Goal: Task Accomplishment & Management: Complete application form

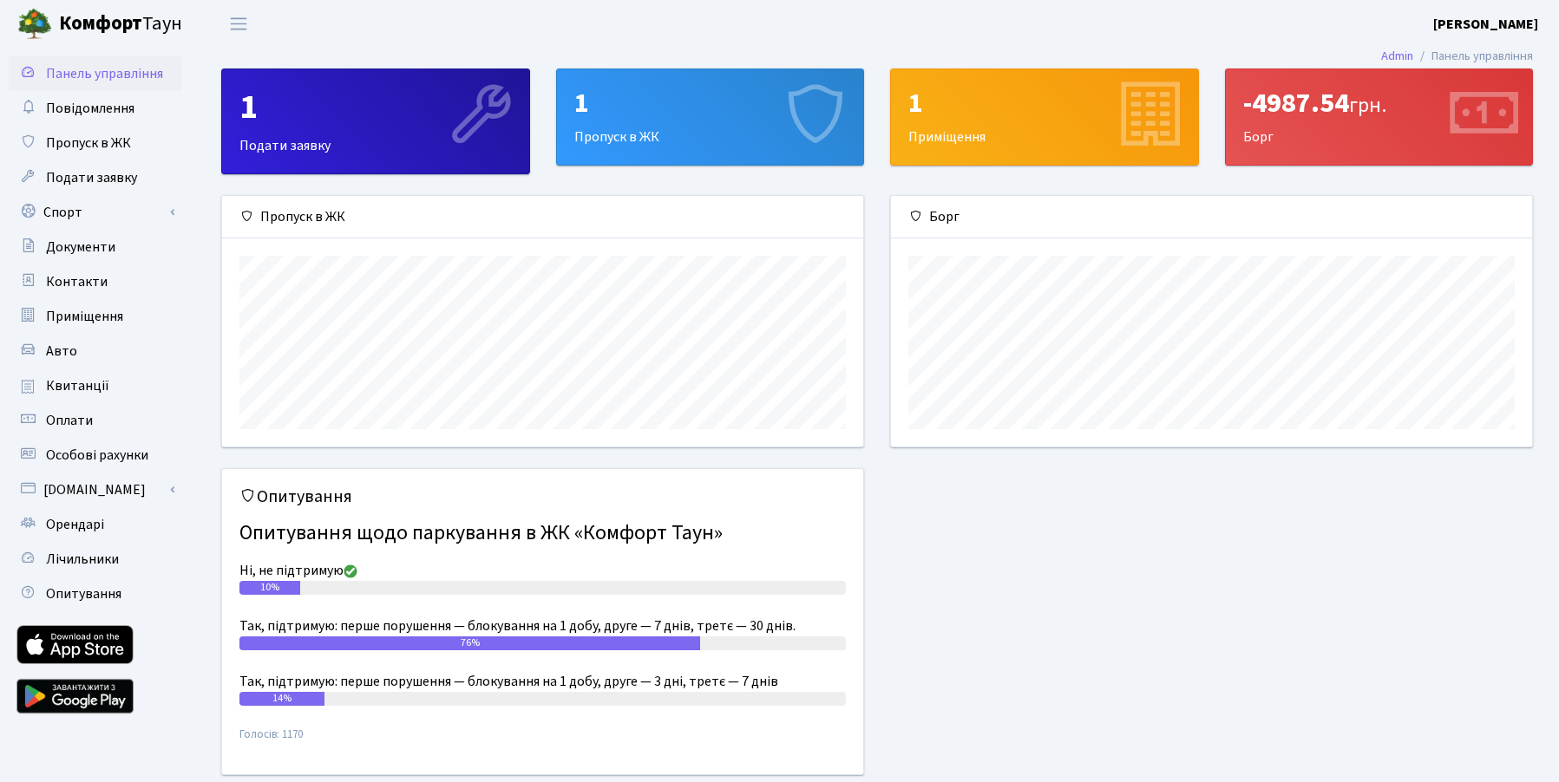
scroll to position [251, 641]
click at [114, 138] on span "Пропуск в ЖК" at bounding box center [88, 143] width 85 height 19
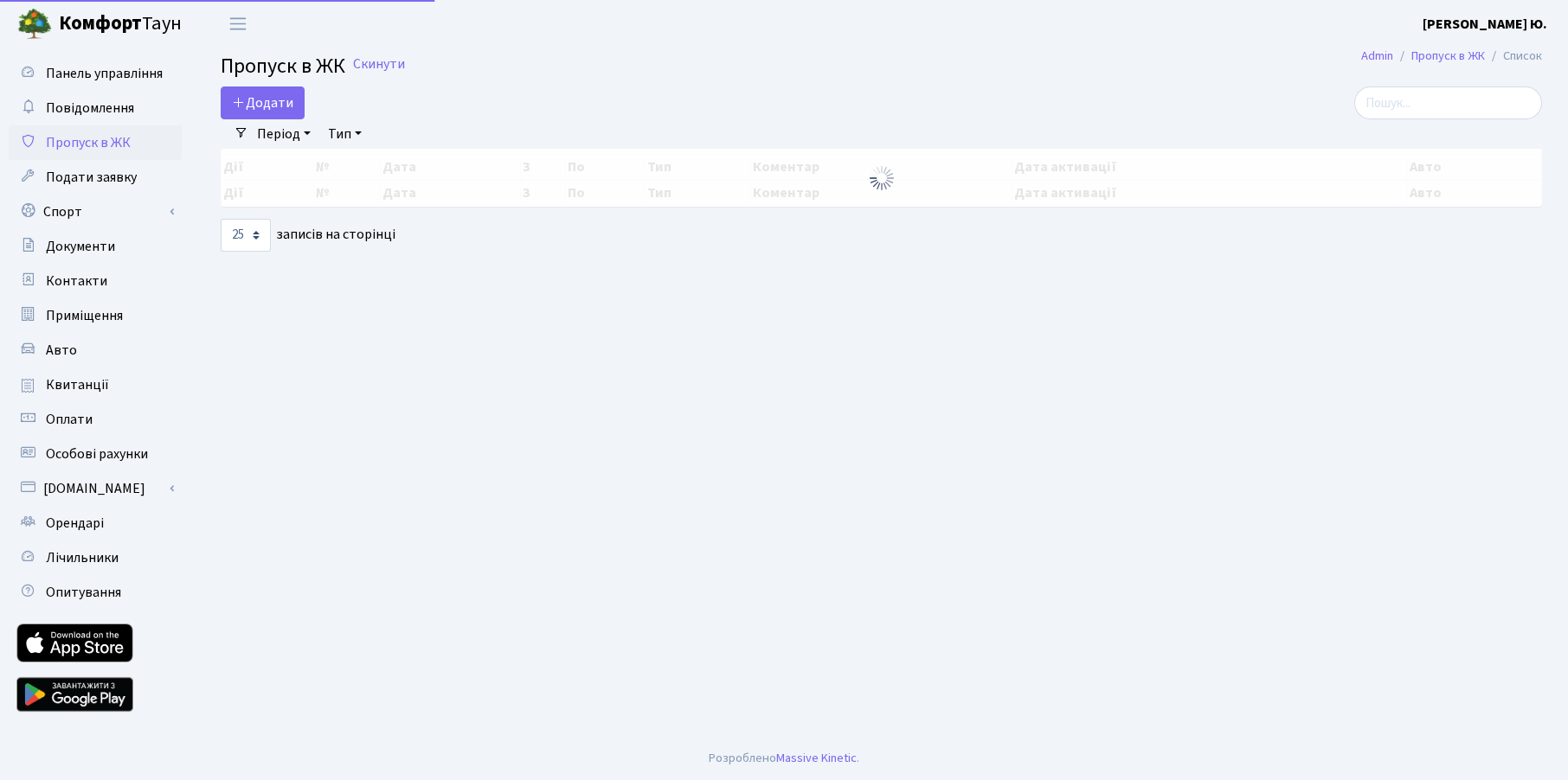
select select "25"
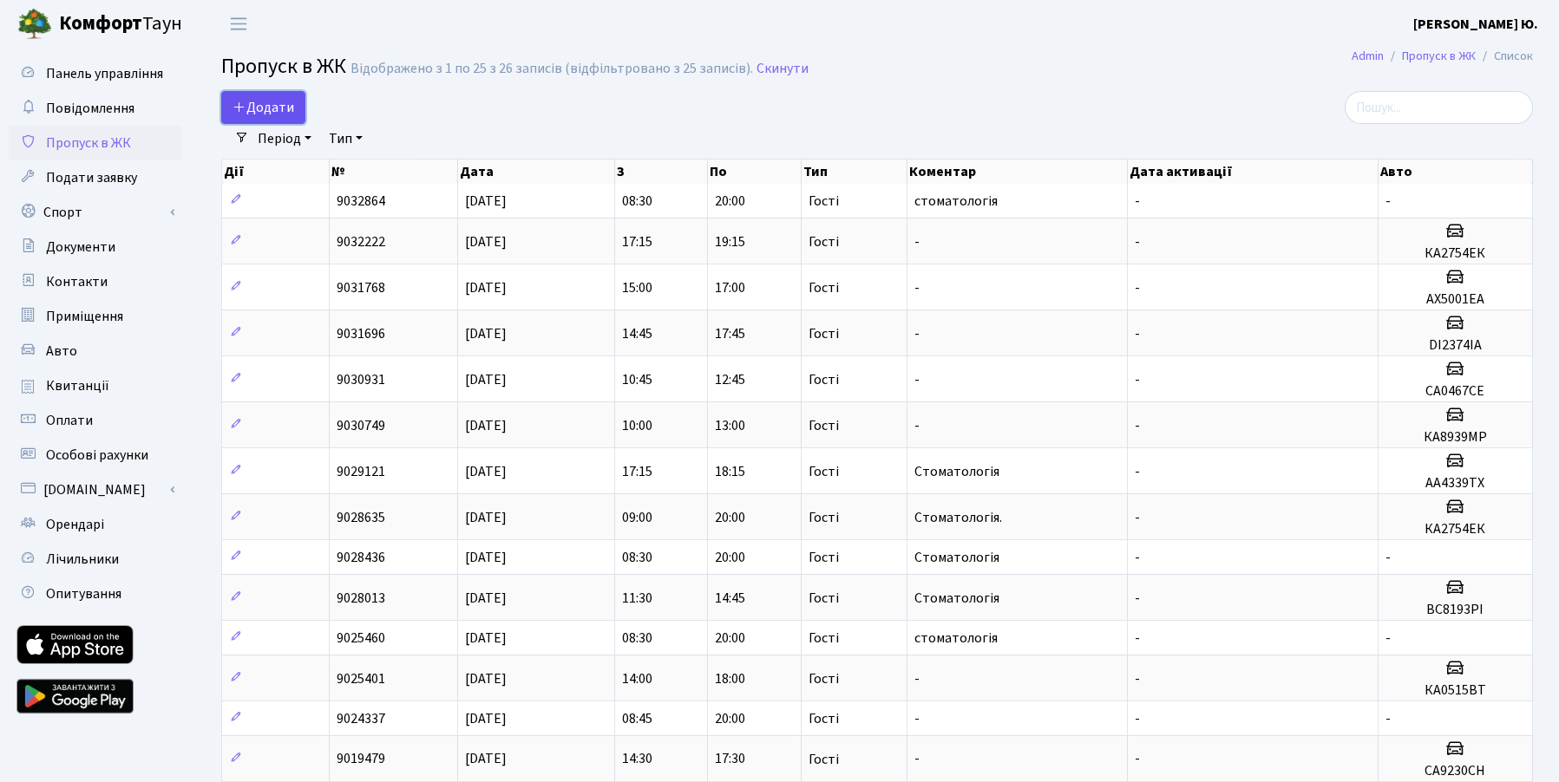
click at [261, 113] on span "Додати" at bounding box center [263, 107] width 62 height 19
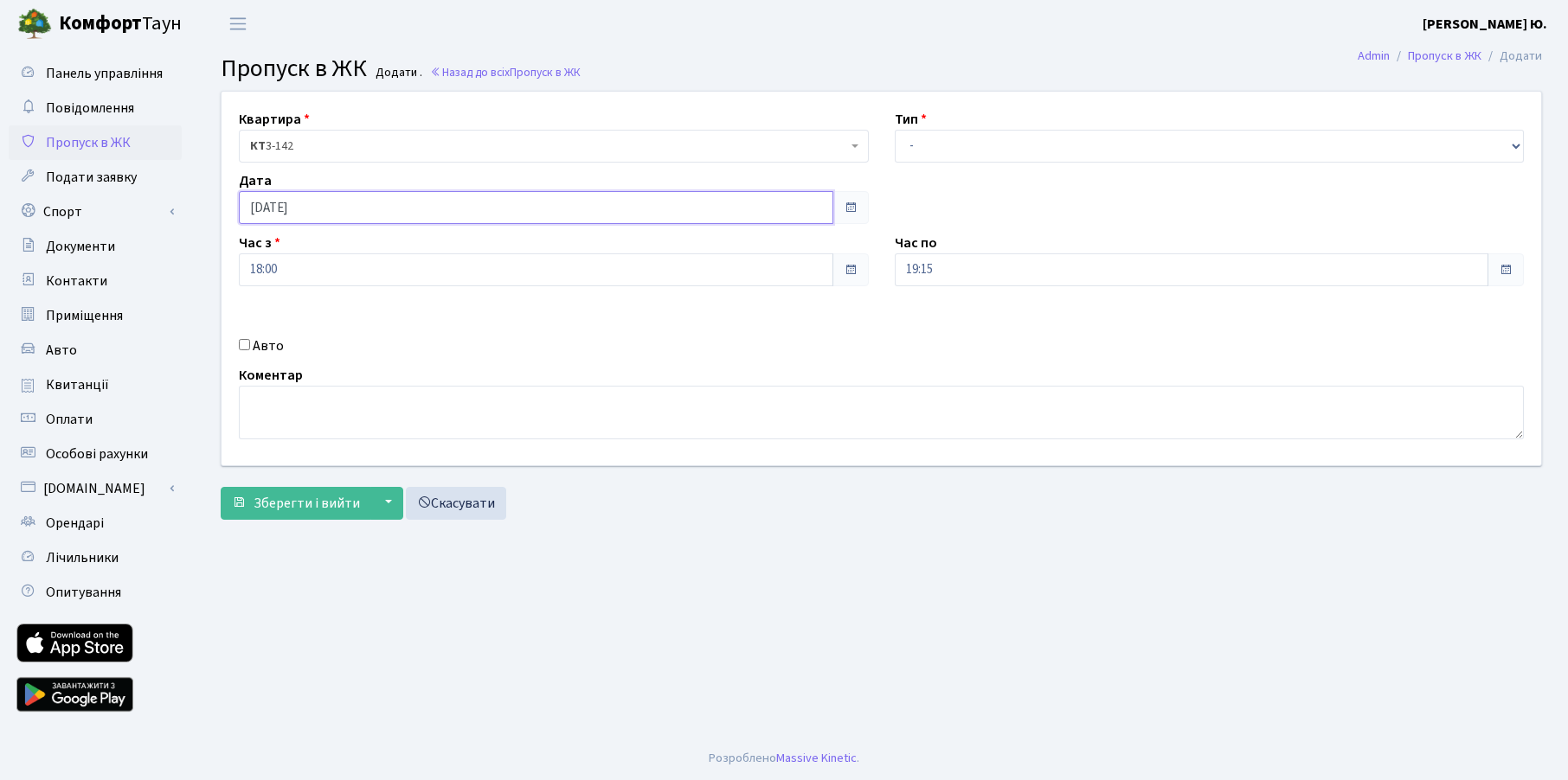
click at [332, 201] on input "02.10.2025" at bounding box center [536, 207] width 594 height 33
click at [360, 292] on td "3" at bounding box center [360, 295] width 26 height 26
type input "03.10.2025"
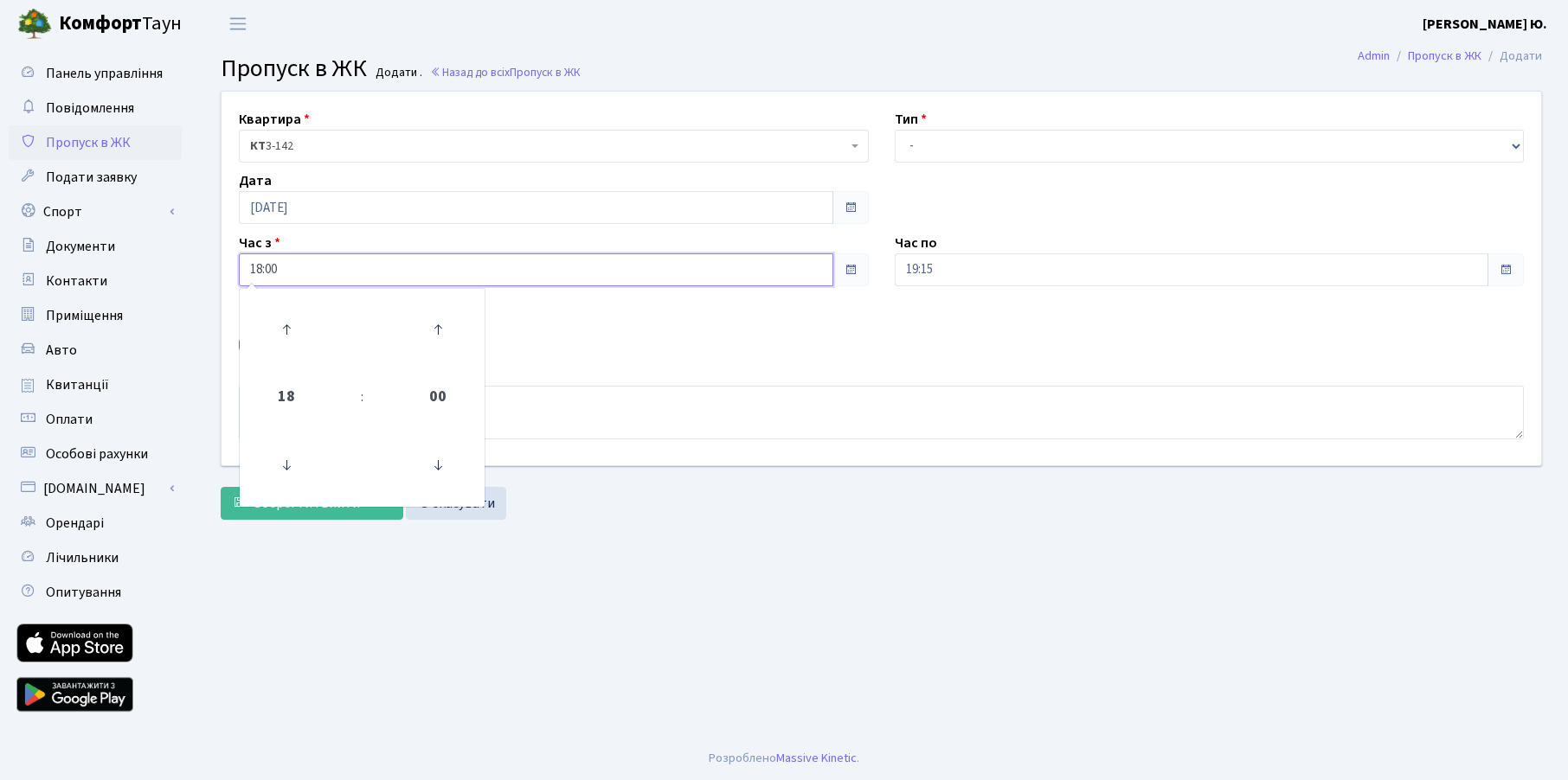
click at [290, 270] on input "18:00" at bounding box center [536, 269] width 594 height 33
click at [292, 461] on icon at bounding box center [286, 465] width 47 height 47
click at [291, 461] on icon at bounding box center [286, 465] width 47 height 47
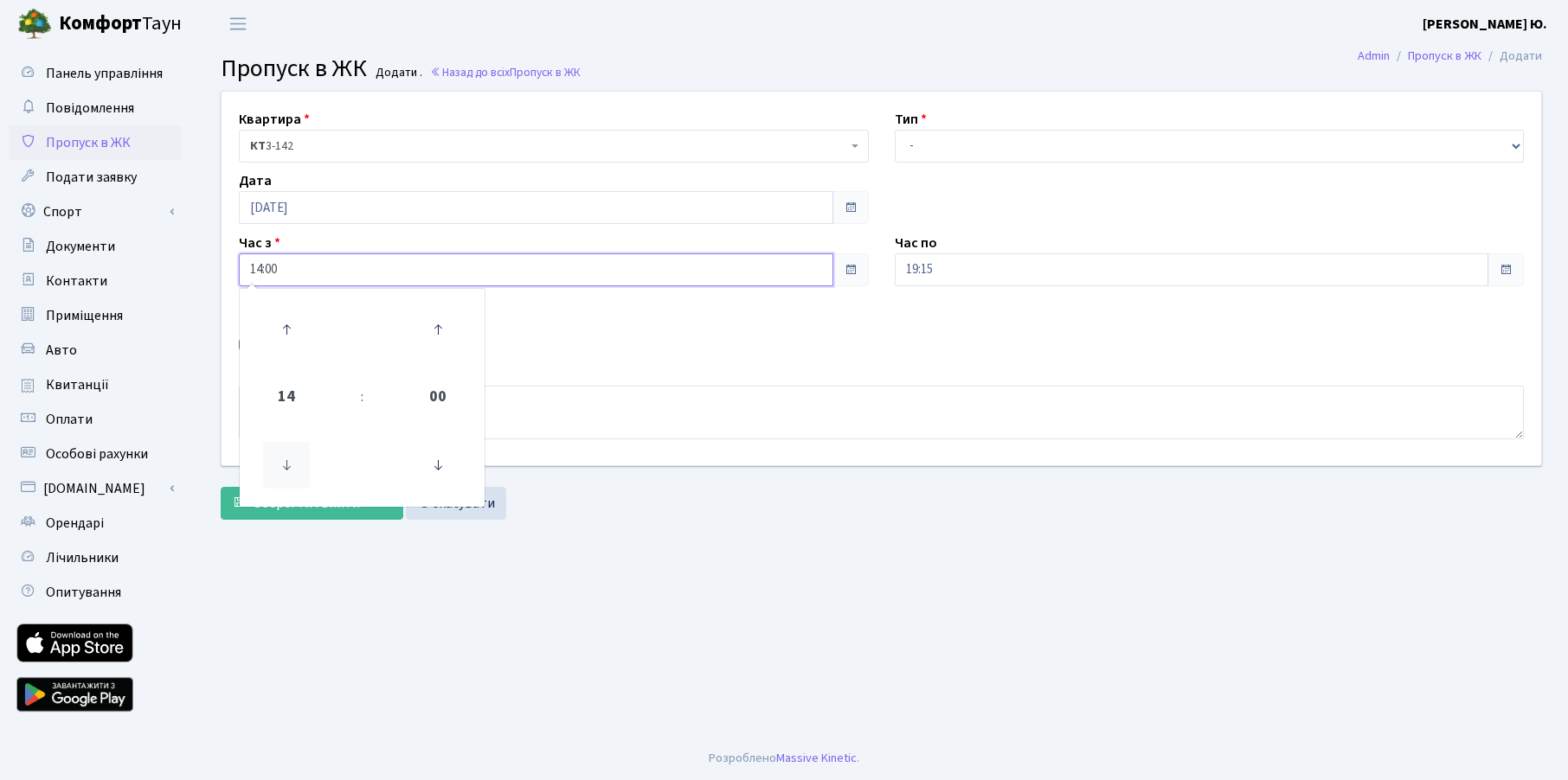
click at [291, 461] on icon at bounding box center [286, 465] width 47 height 47
click at [291, 460] on icon at bounding box center [286, 465] width 47 height 47
click at [291, 458] on icon at bounding box center [286, 465] width 47 height 47
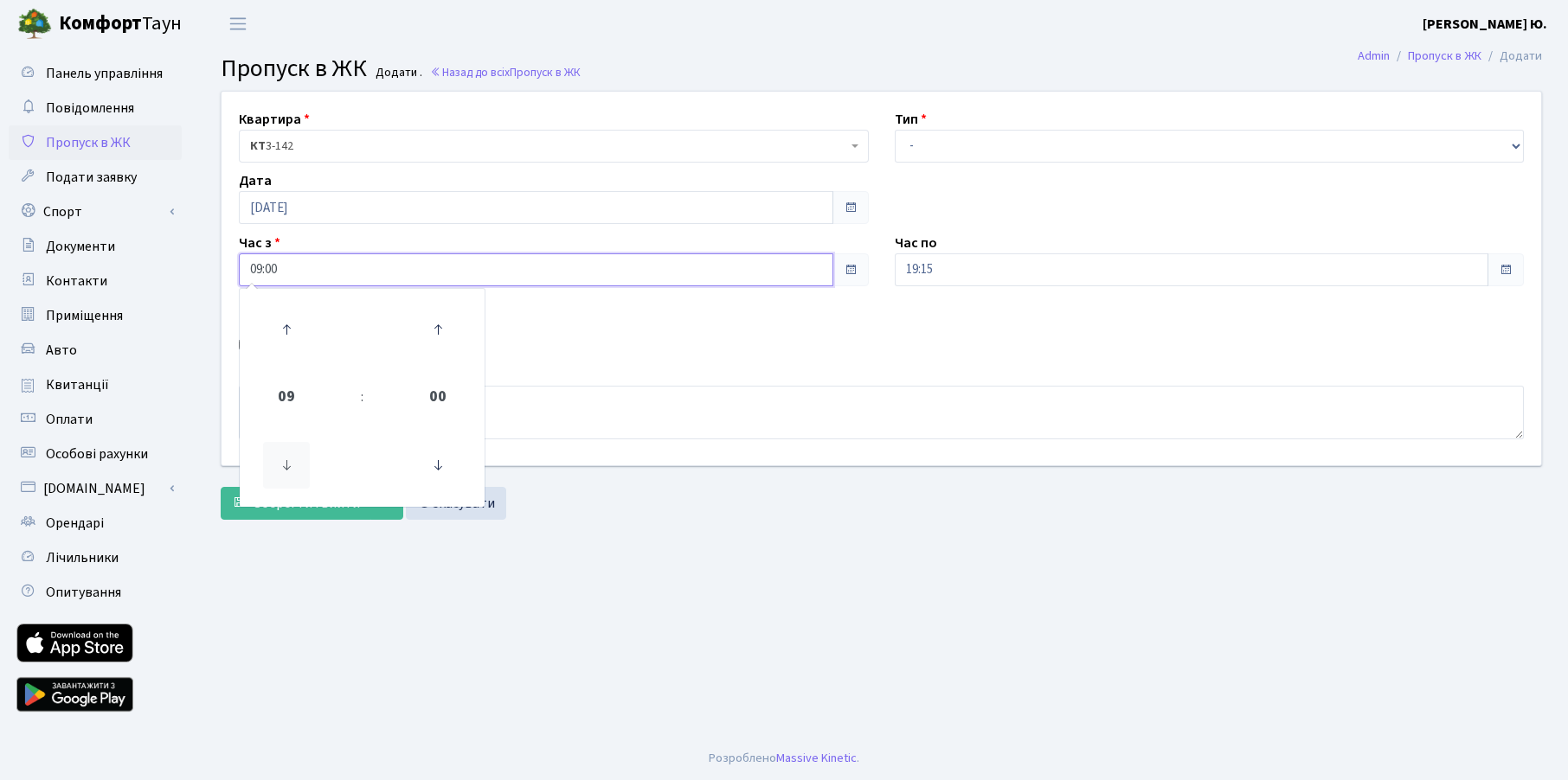
click at [291, 458] on icon at bounding box center [286, 465] width 47 height 47
click at [425, 467] on icon at bounding box center [438, 465] width 47 height 47
click at [417, 333] on icon at bounding box center [438, 329] width 47 height 47
click at [422, 333] on icon at bounding box center [438, 329] width 47 height 47
click at [428, 336] on icon at bounding box center [438, 329] width 47 height 47
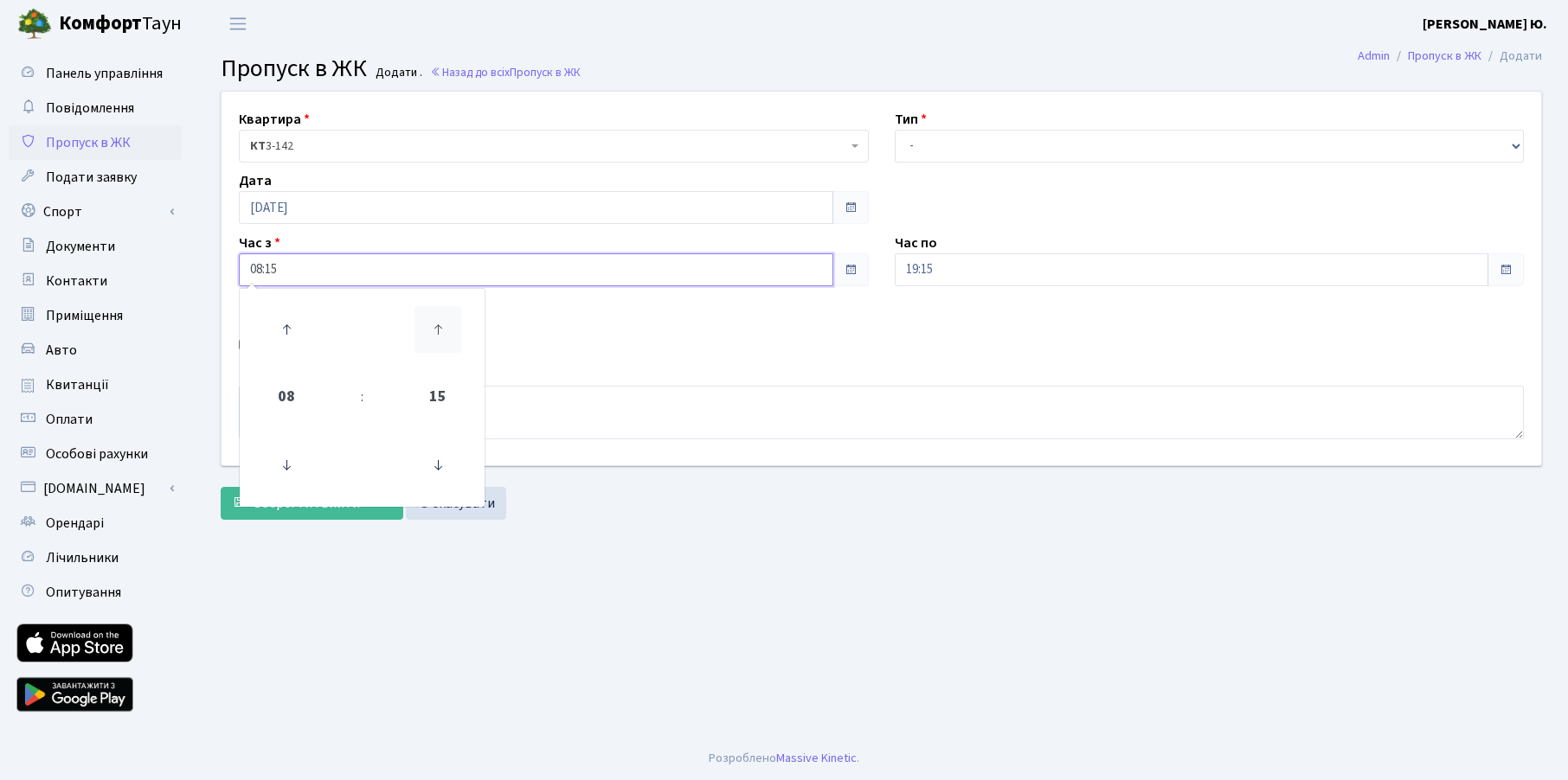
type input "08:30"
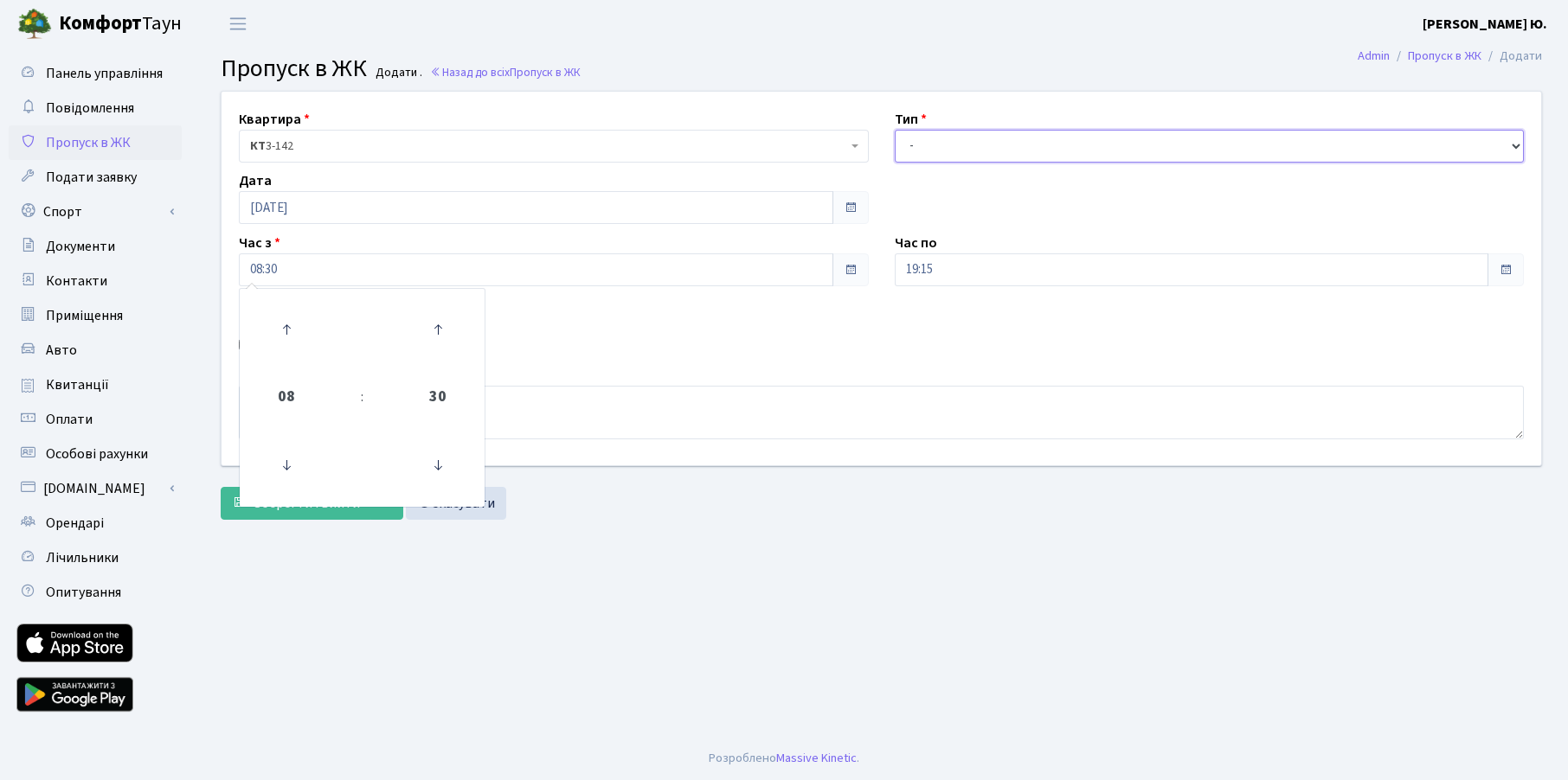
drag, startPoint x: 943, startPoint y: 144, endPoint x: 944, endPoint y: 160, distance: 16.0
click at [943, 144] on select "- Доставка Таксі Гості Сервіс" at bounding box center [1209, 146] width 629 height 33
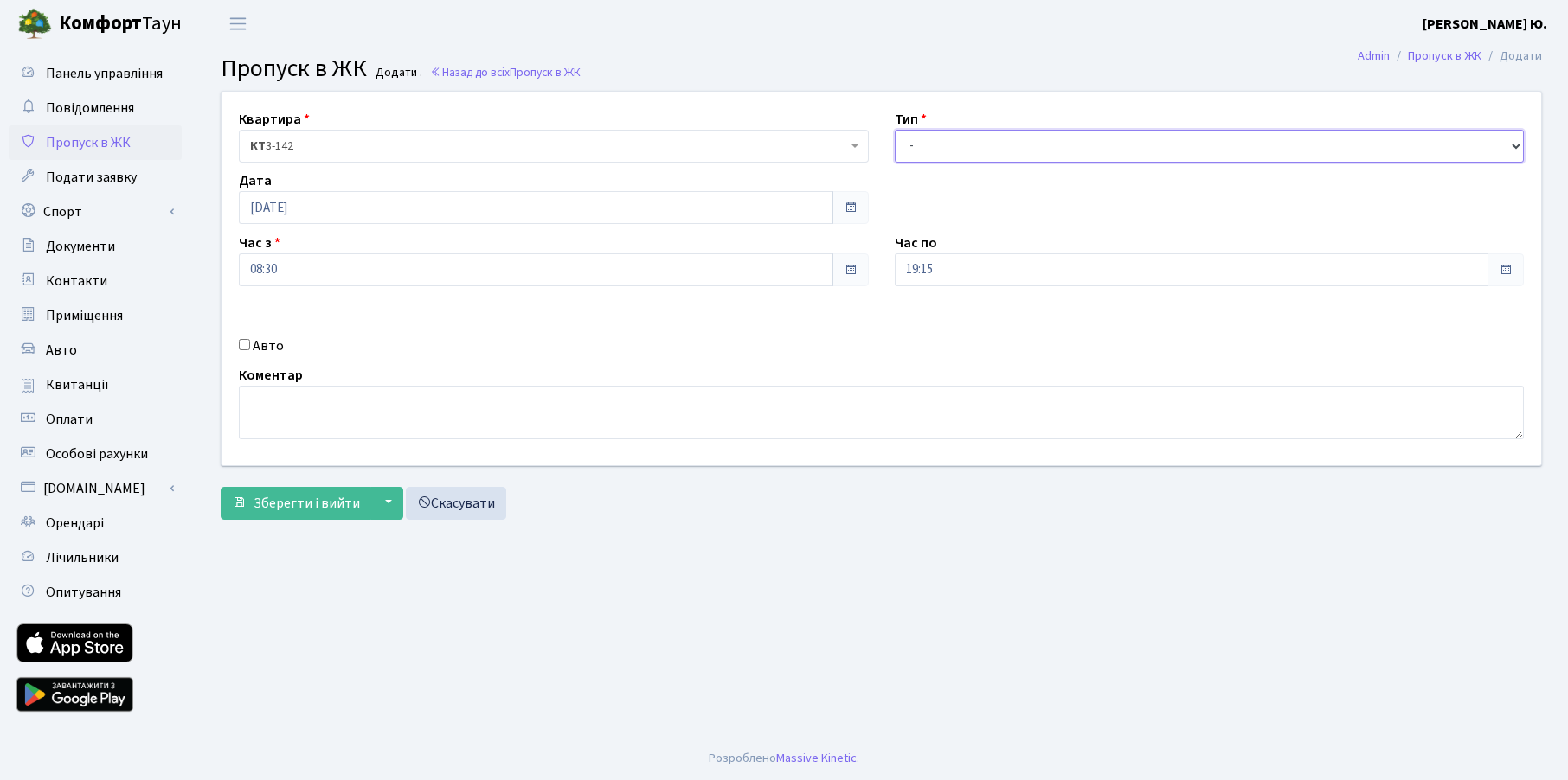
select select "3"
click at [895, 130] on select "- Доставка Таксі Гості Сервіс" at bounding box center [1209, 146] width 629 height 33
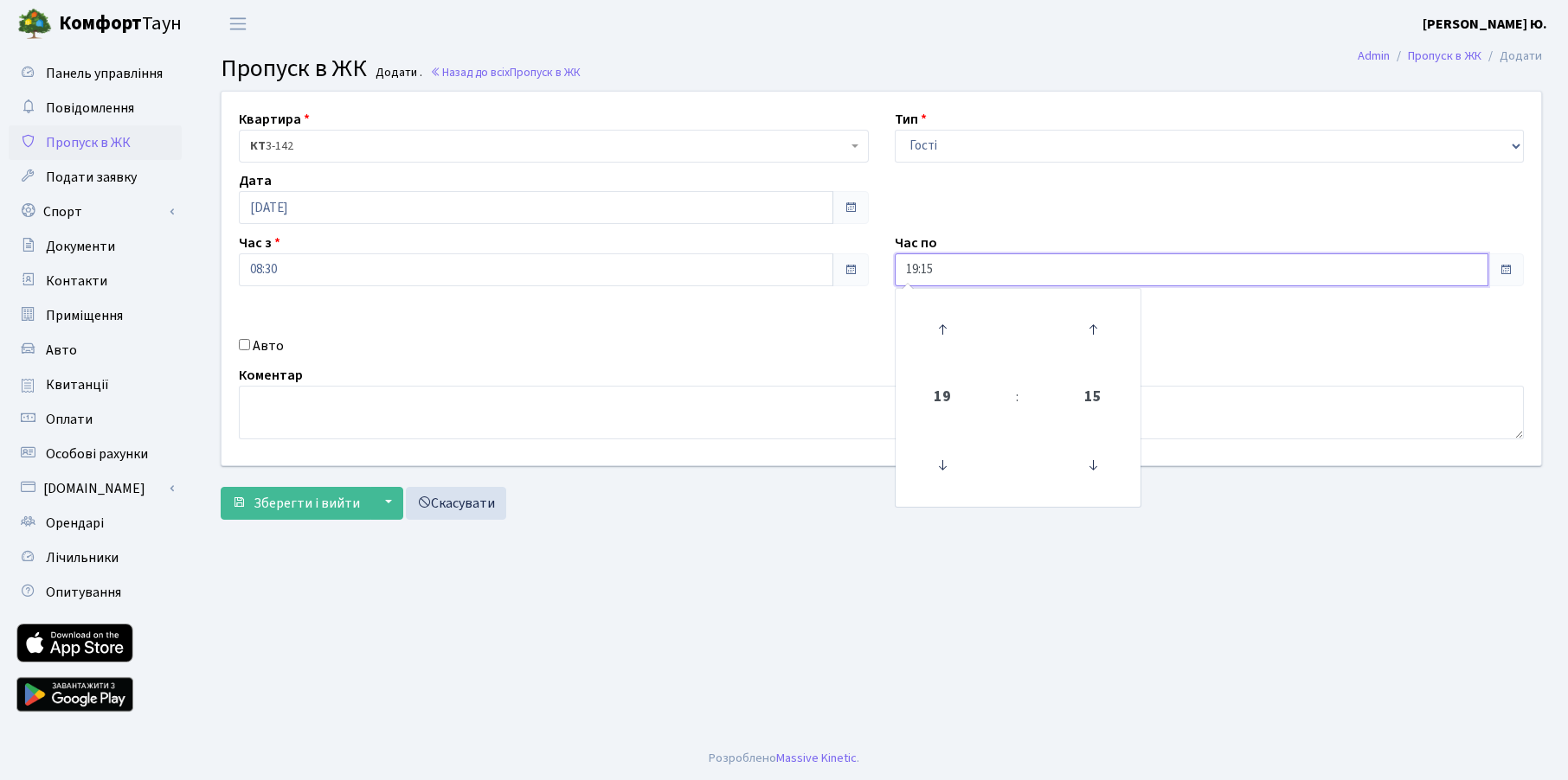
click at [974, 268] on input "19:15" at bounding box center [1192, 269] width 594 height 33
click at [938, 316] on icon at bounding box center [942, 329] width 47 height 47
click at [1100, 473] on icon at bounding box center [1092, 465] width 47 height 47
click at [1087, 328] on icon at bounding box center [1092, 329] width 47 height 47
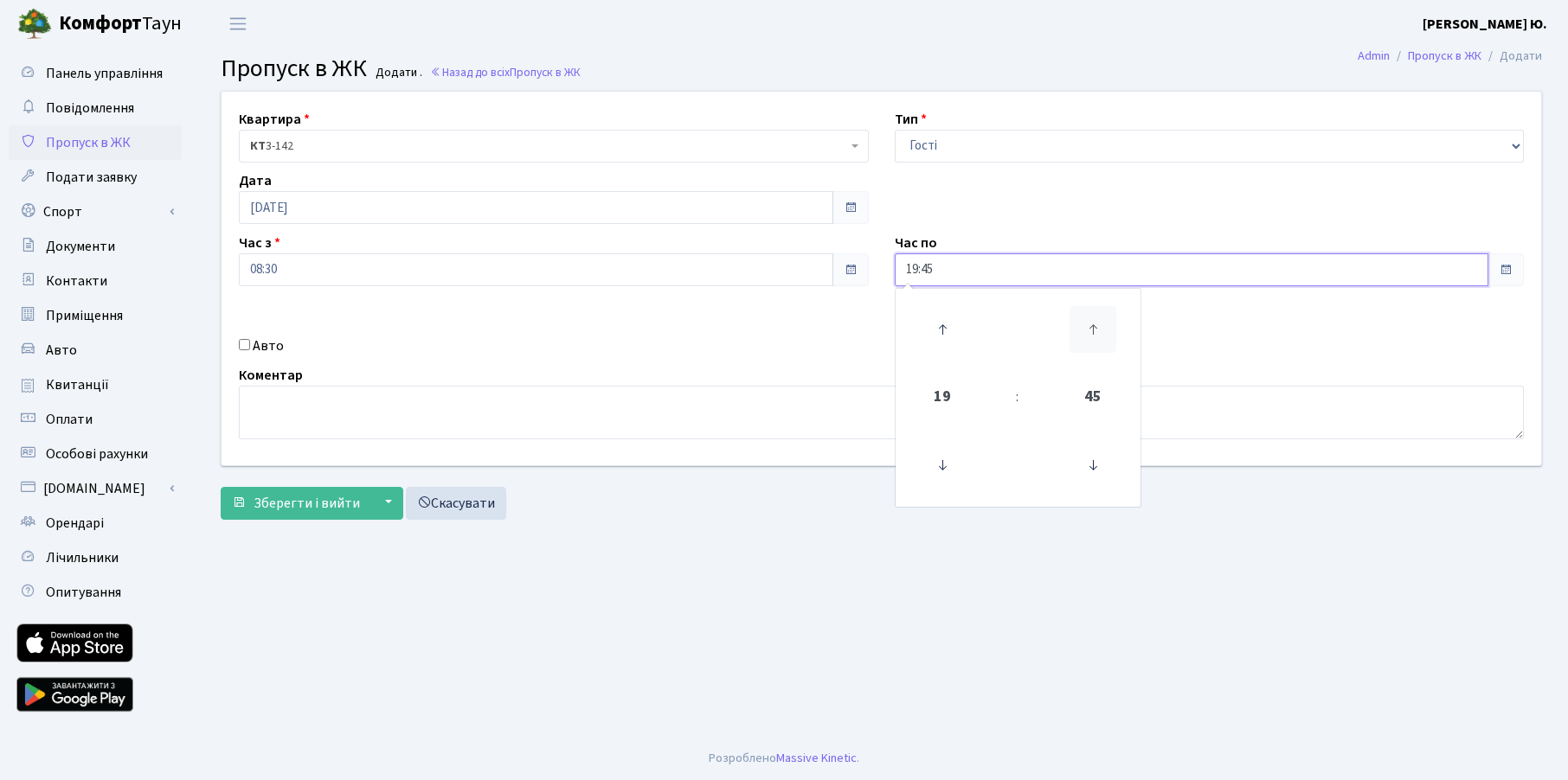
type input "20:00"
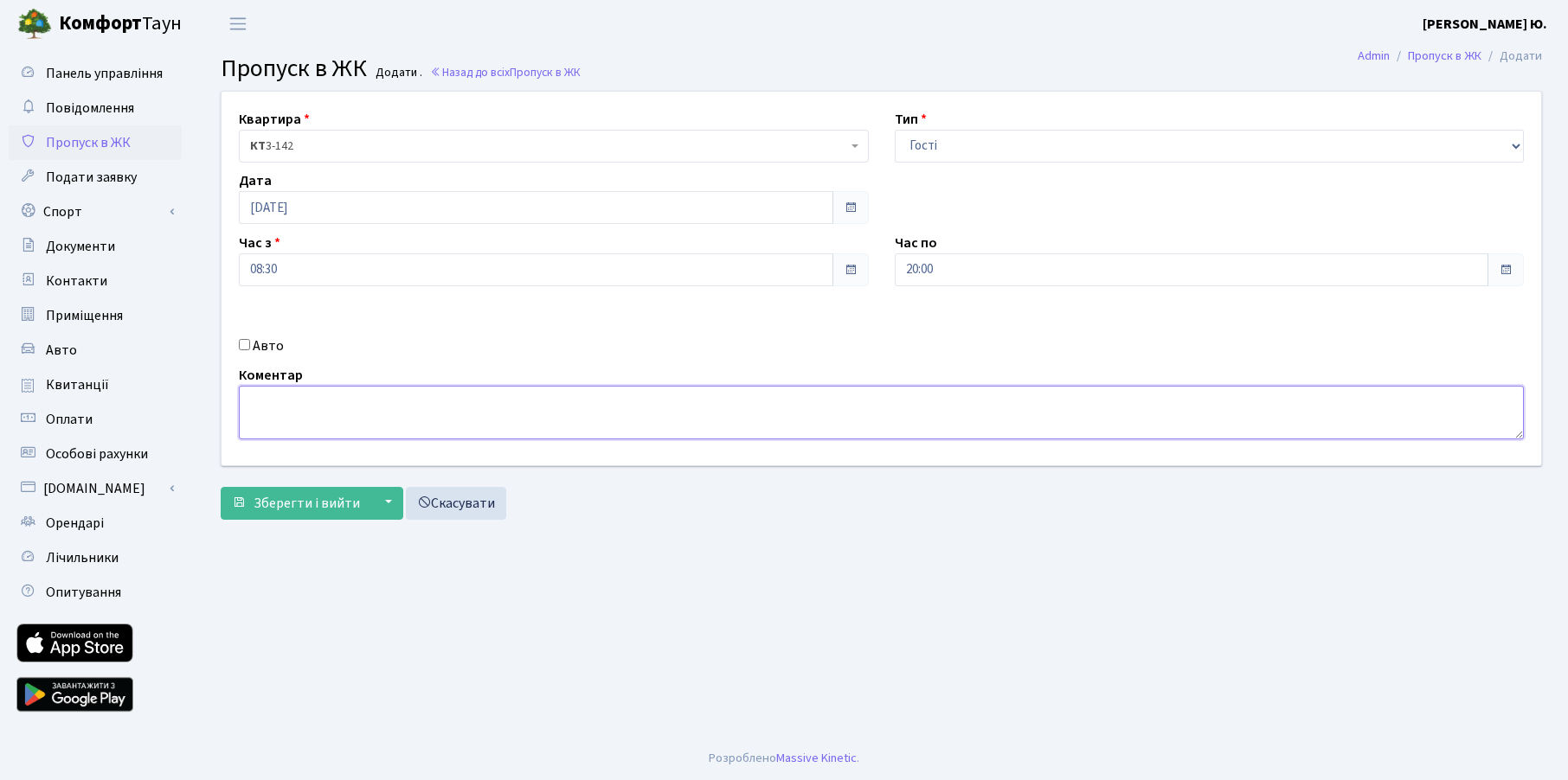
drag, startPoint x: 781, startPoint y: 426, endPoint x: 783, endPoint y: 435, distance: 9.2
click at [781, 426] on textarea at bounding box center [881, 413] width 1285 height 54
type textarea "Стоматологія."
click at [305, 506] on span "Зберегти і вийти" at bounding box center [306, 503] width 107 height 19
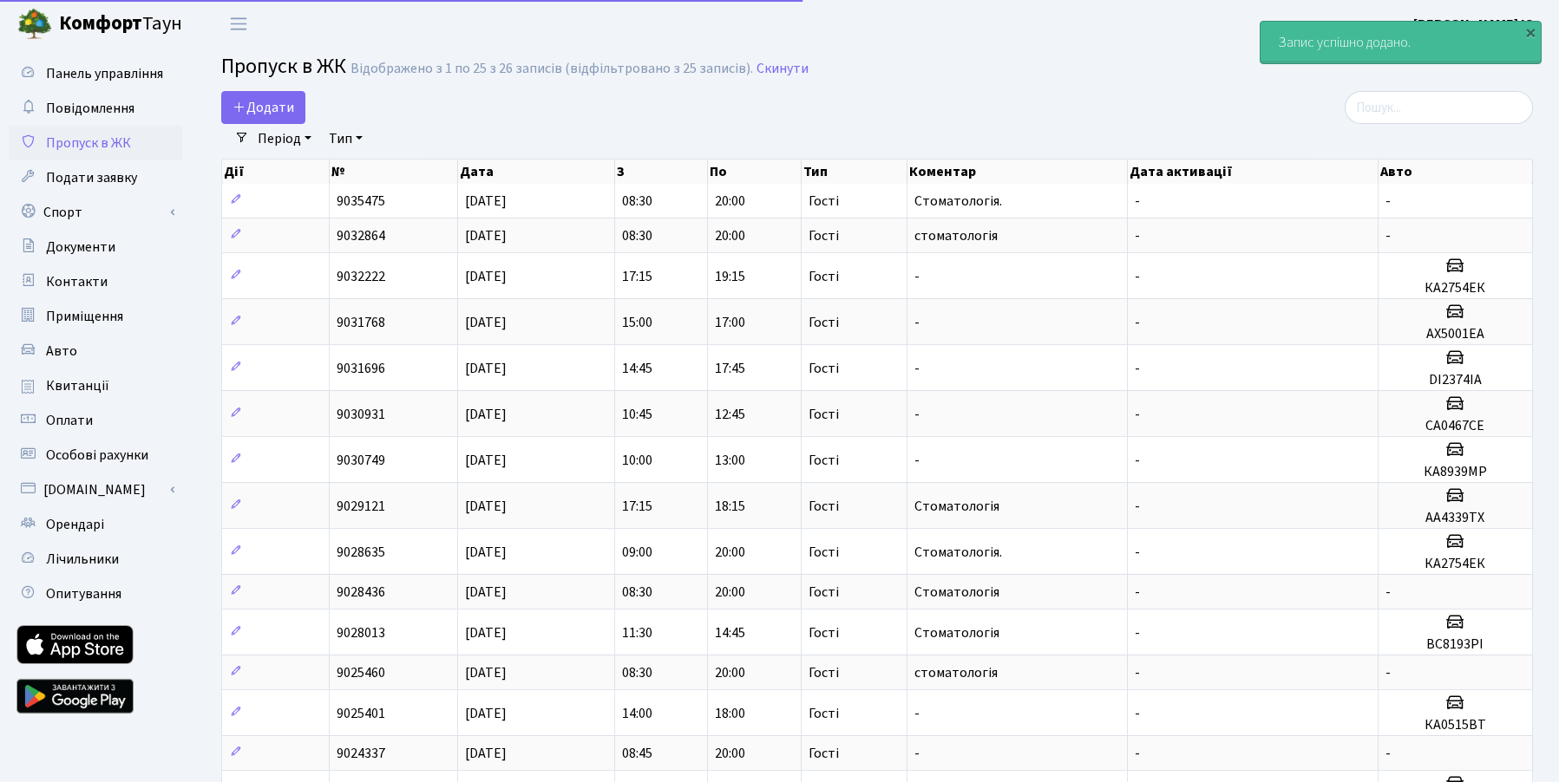
select select "25"
